Goal: Task Accomplishment & Management: Manage account settings

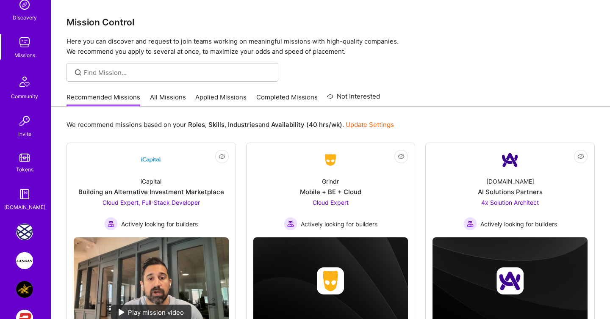
scroll to position [93, 0]
click at [25, 256] on img at bounding box center [24, 260] width 17 height 17
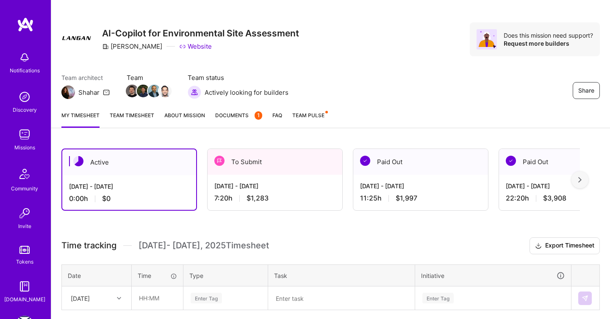
scroll to position [146, 0]
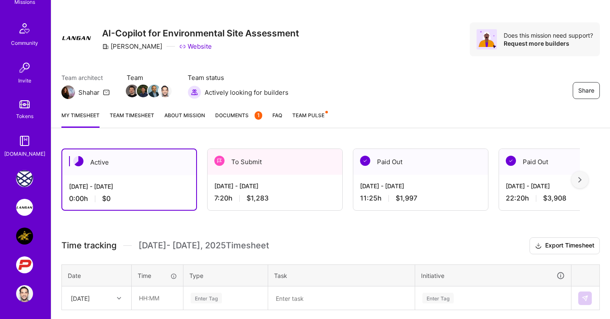
click at [32, 294] on img at bounding box center [24, 294] width 17 height 17
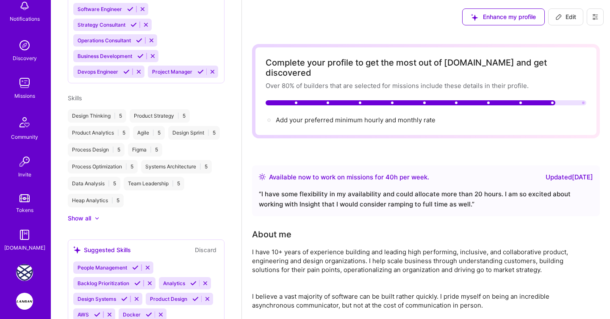
scroll to position [146, 0]
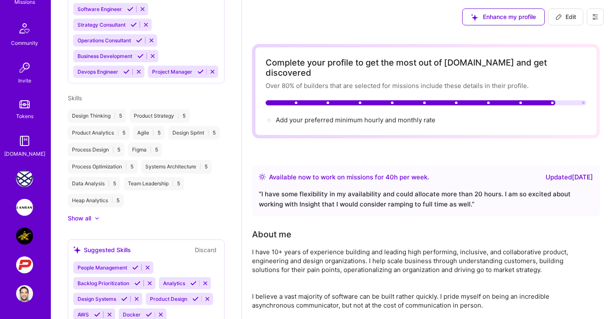
click at [19, 290] on img at bounding box center [24, 294] width 17 height 17
click at [596, 17] on icon at bounding box center [595, 17] width 5 height 1
click at [571, 79] on button "Log Out" at bounding box center [572, 80] width 64 height 22
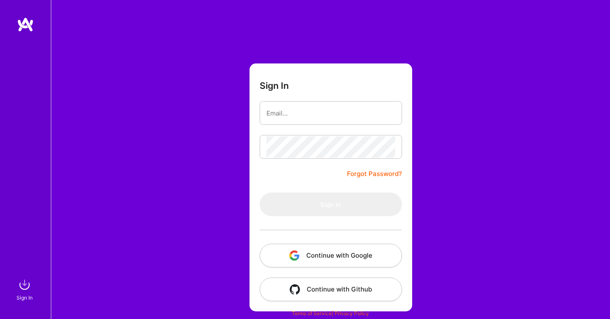
click at [366, 260] on button "Continue with Google" at bounding box center [331, 256] width 142 height 24
